Goal: Information Seeking & Learning: Learn about a topic

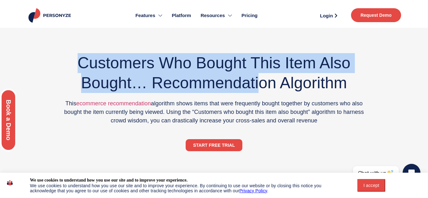
drag, startPoint x: 73, startPoint y: 63, endPoint x: 294, endPoint y: 86, distance: 222.2
click at [267, 85] on h2 "Customers Who Bought This Item Also Bought… Recommendation Algorithm" at bounding box center [214, 73] width 309 height 40
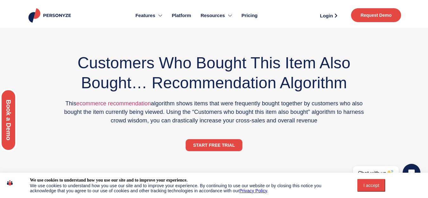
click at [339, 122] on p "This ecommerce recommendation algorithm shows items that were frequently bought…" at bounding box center [214, 112] width 309 height 26
drag, startPoint x: 313, startPoint y: 113, endPoint x: 322, endPoint y: 123, distance: 12.8
click at [322, 123] on p "This ecommerce recommendation algorithm shows items that were frequently bought…" at bounding box center [214, 112] width 309 height 26
click at [310, 121] on p "This ecommerce recommendation algorithm shows items that were frequently bought…" at bounding box center [214, 112] width 309 height 26
drag, startPoint x: 311, startPoint y: 115, endPoint x: 321, endPoint y: 122, distance: 12.5
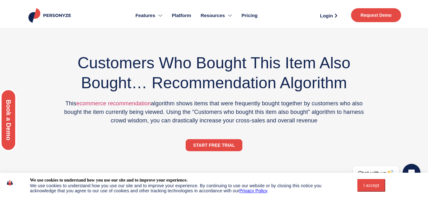
click at [321, 122] on p "This ecommerce recommendation algorithm shows items that were frequently bought…" at bounding box center [214, 112] width 309 height 26
click at [335, 121] on p "This ecommerce recommendation algorithm shows items that were frequently bought…" at bounding box center [214, 112] width 309 height 26
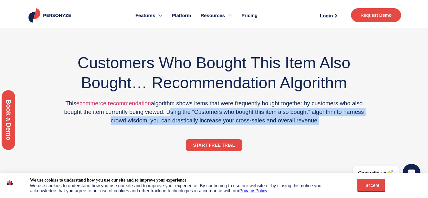
drag, startPoint x: 335, startPoint y: 121, endPoint x: 167, endPoint y: 112, distance: 168.1
click at [167, 112] on p "This ecommerce recommendation algorithm shows items that were frequently bought…" at bounding box center [214, 112] width 309 height 26
